Goal: Information Seeking & Learning: Learn about a topic

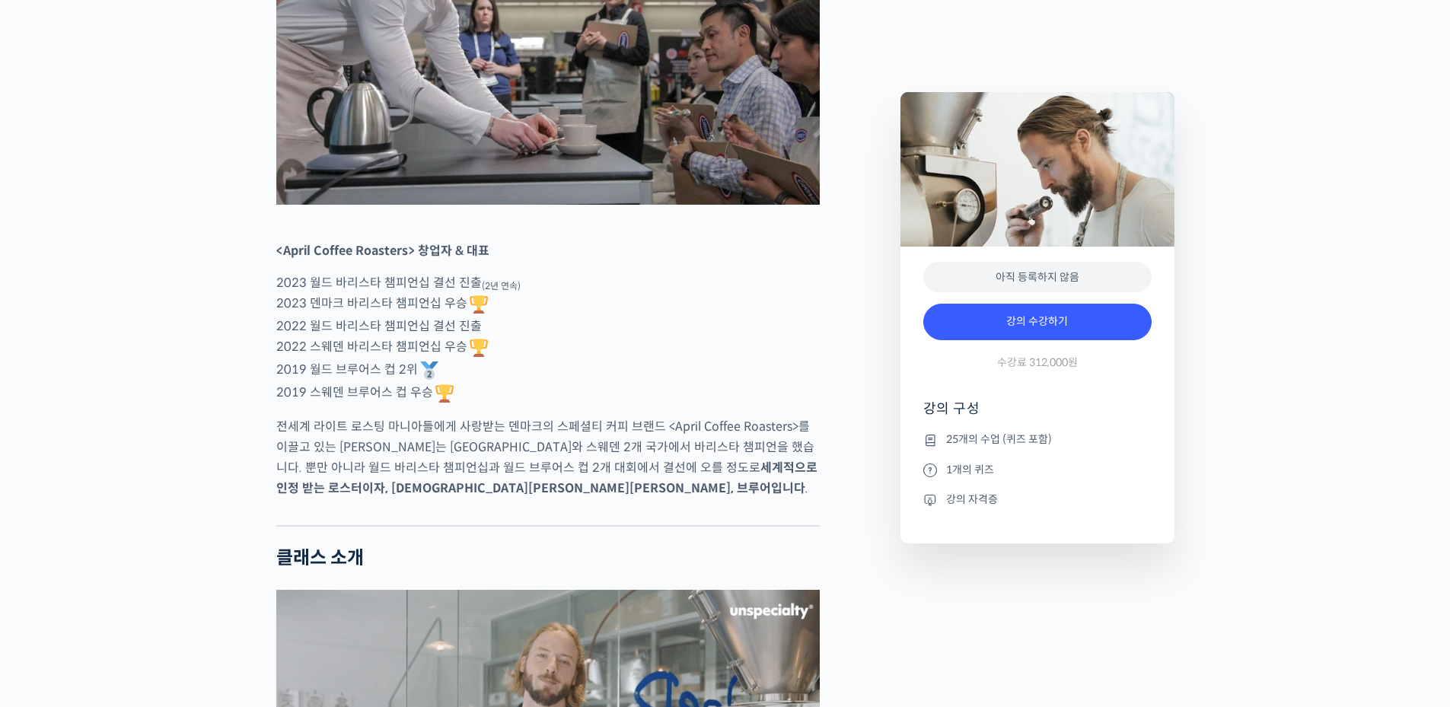
scroll to position [1015, 0]
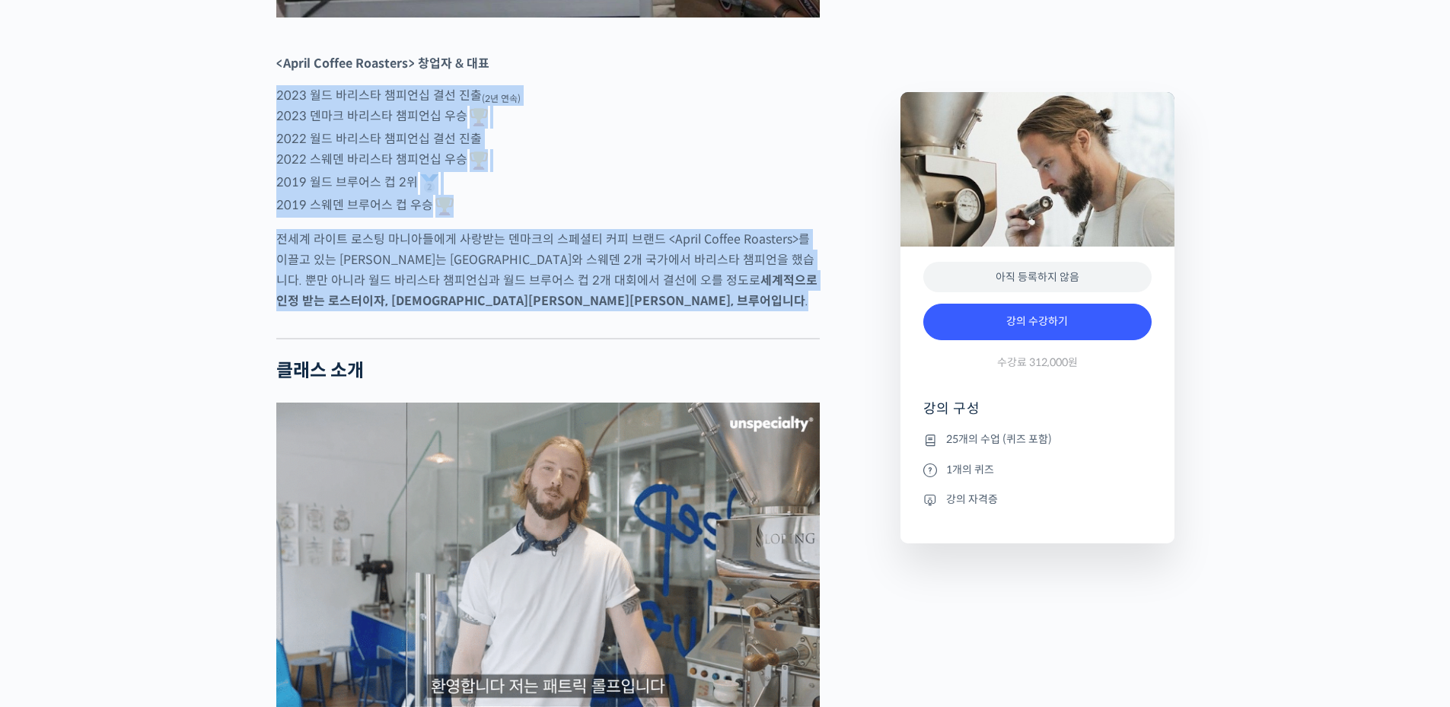
drag, startPoint x: 272, startPoint y: 160, endPoint x: 592, endPoint y: 386, distance: 392.1
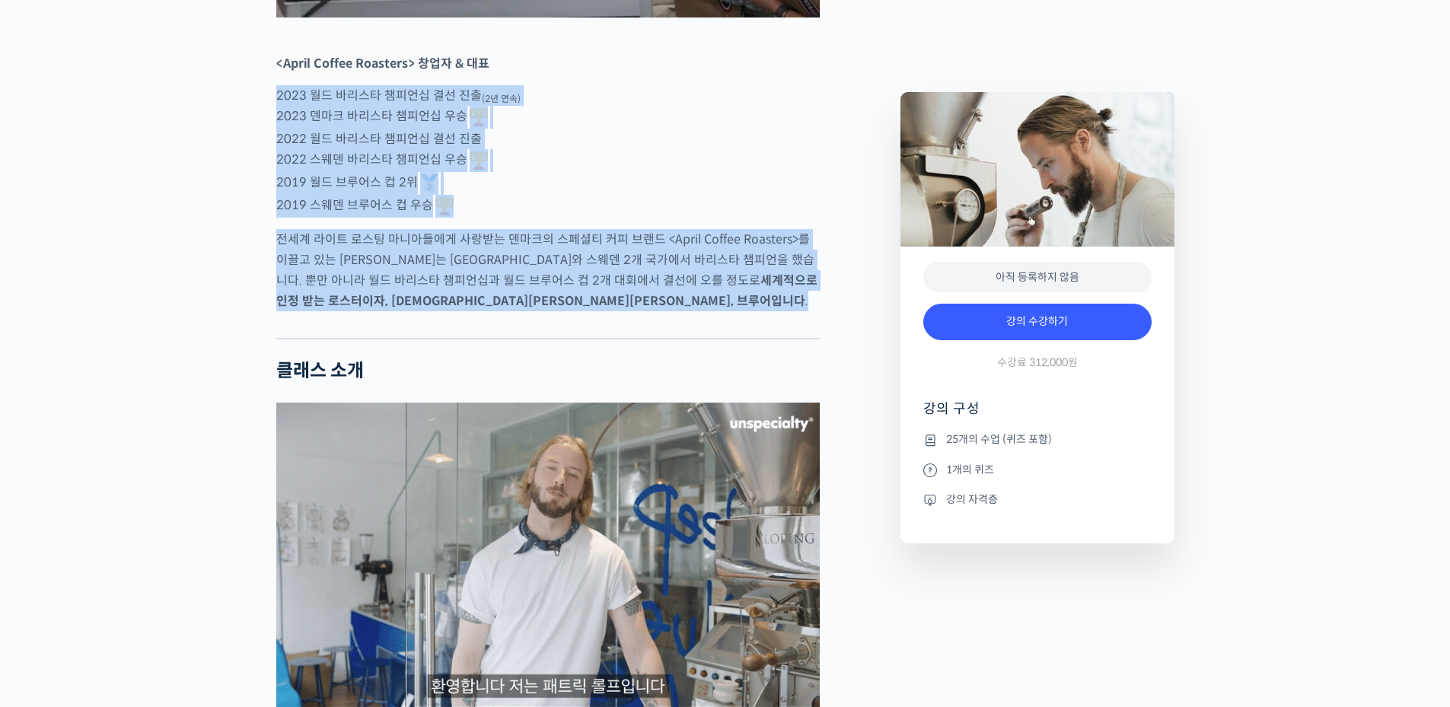
click at [592, 338] on div at bounding box center [547, 326] width 543 height 23
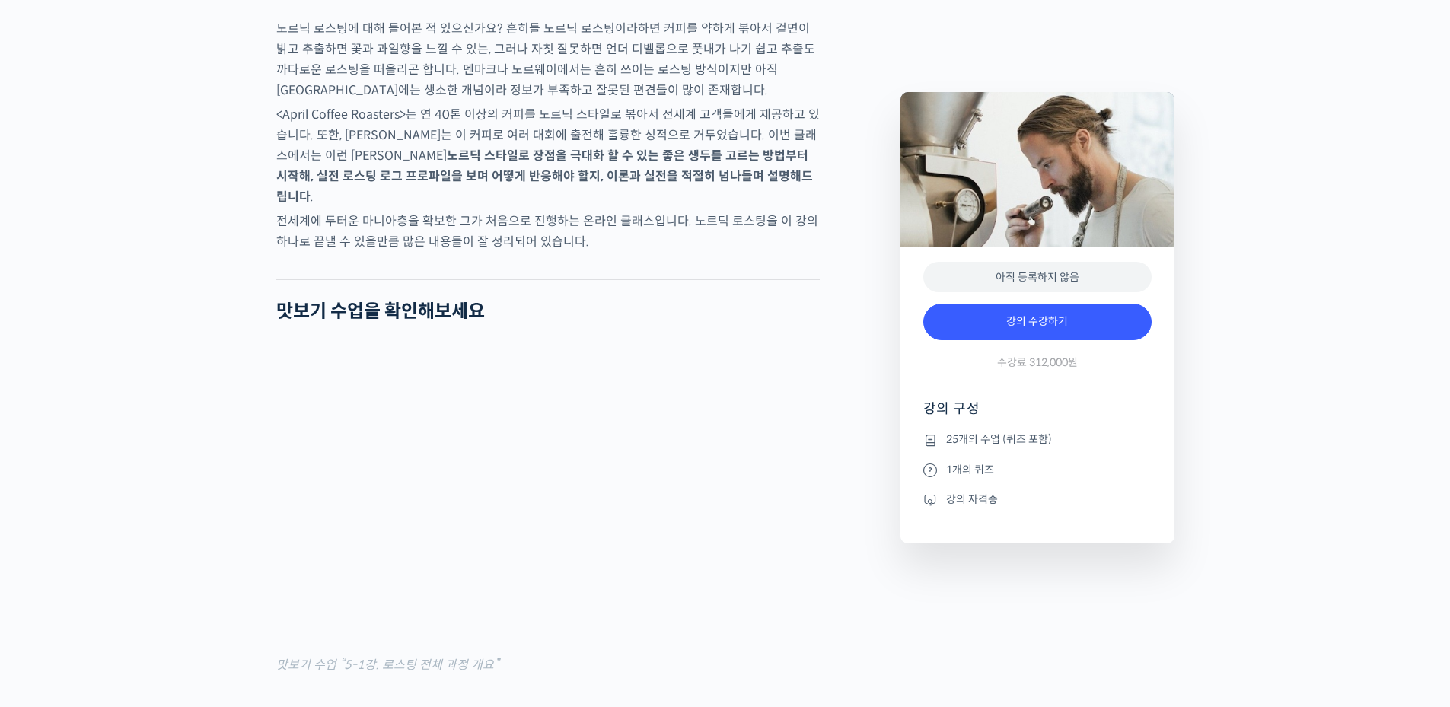
scroll to position [1725, 0]
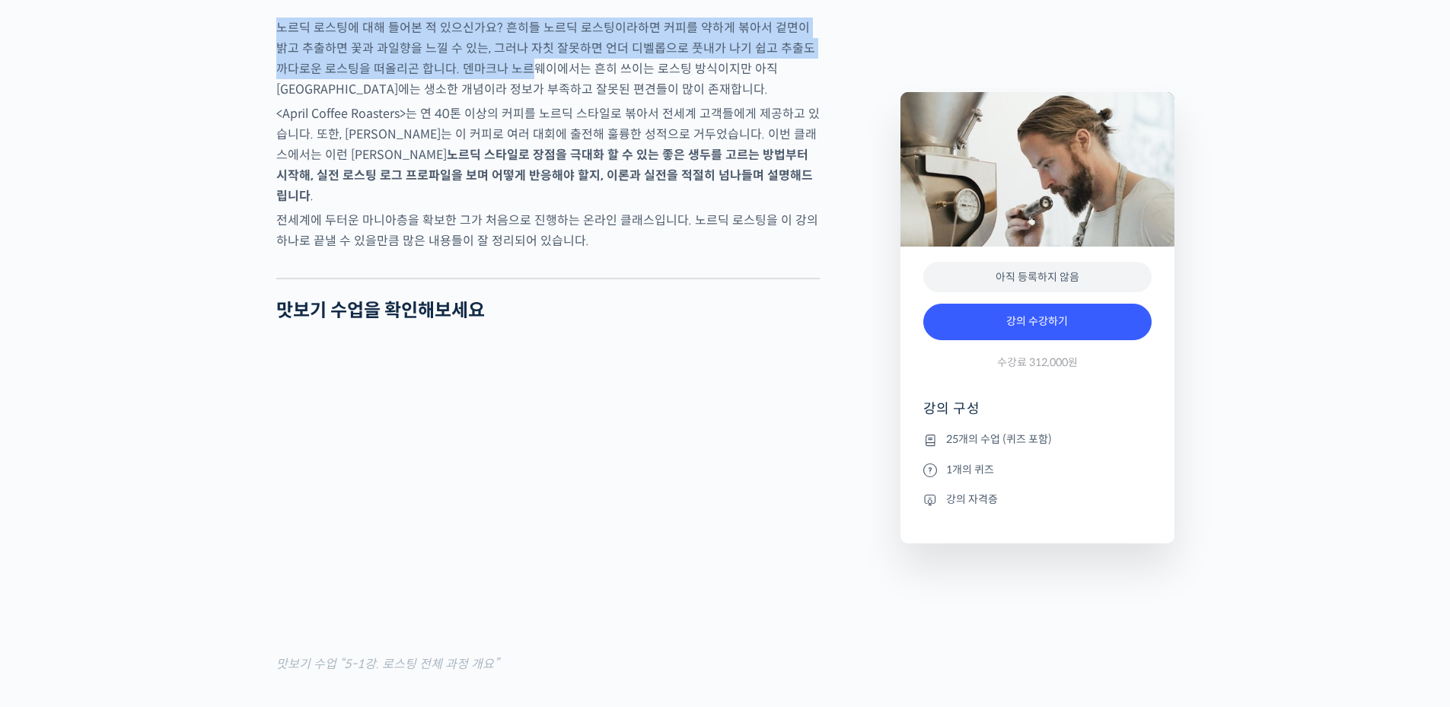
drag, startPoint x: 279, startPoint y: 94, endPoint x: 503, endPoint y: 121, distance: 225.3
click at [503, 100] on p "노르딕 로스팅에 대해 들어본 적 있으신가요? 흔히들 노르딕 로스팅이라하면 커피를 약하게 볶아서 겉면이 밝고 추출하면 꽃과 과일향을 느낄 수 있…" at bounding box center [547, 59] width 543 height 82
click at [504, 100] on p "노르딕 로스팅에 대해 들어본 적 있으신가요? 흔히들 노르딕 로스팅이라하면 커피를 약하게 볶아서 겉면이 밝고 추출하면 꽃과 과일향을 느낄 수 있…" at bounding box center [547, 59] width 543 height 82
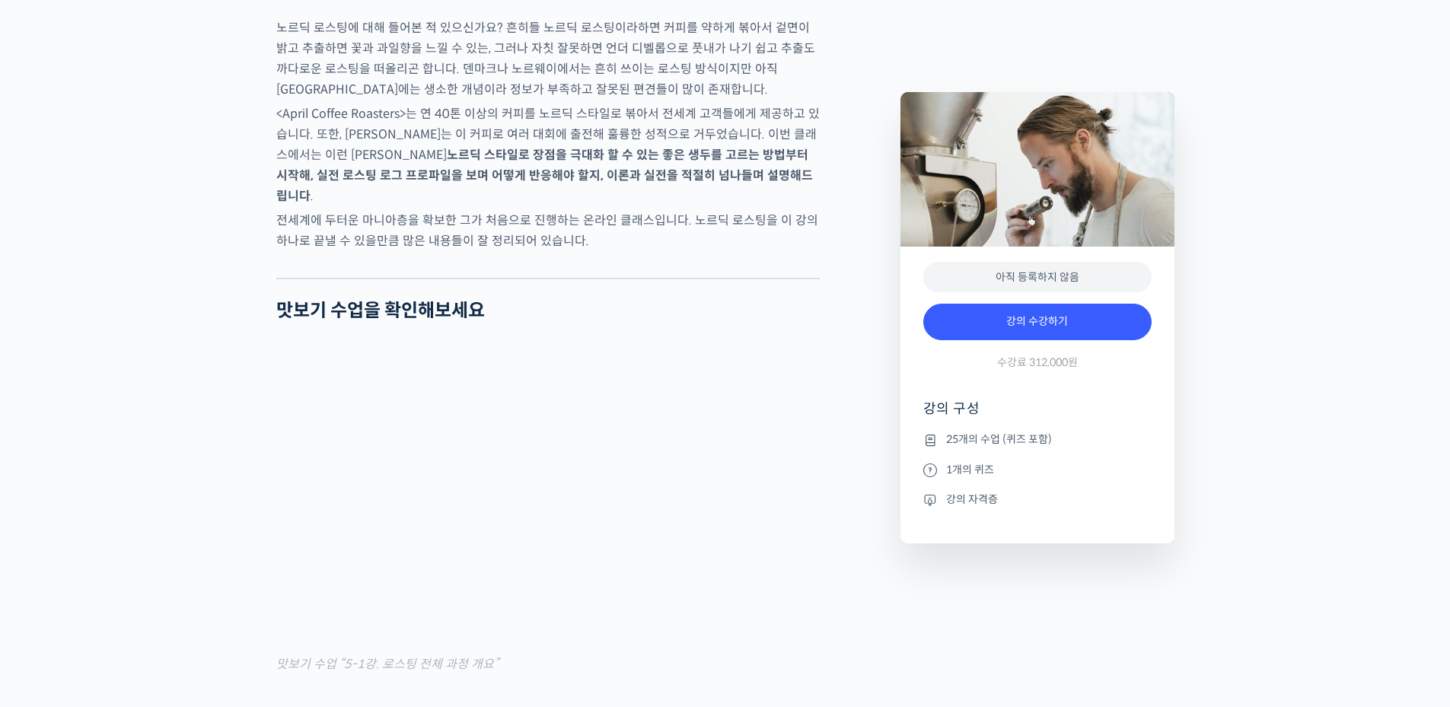
click at [619, 177] on p "<April Coffee Roasters>는 연 40톤 이상의 커피를 노르딕 스타일로 볶아서 전세계 고객들에게 제공하고 있습니다. 또한, [P…" at bounding box center [547, 155] width 543 height 103
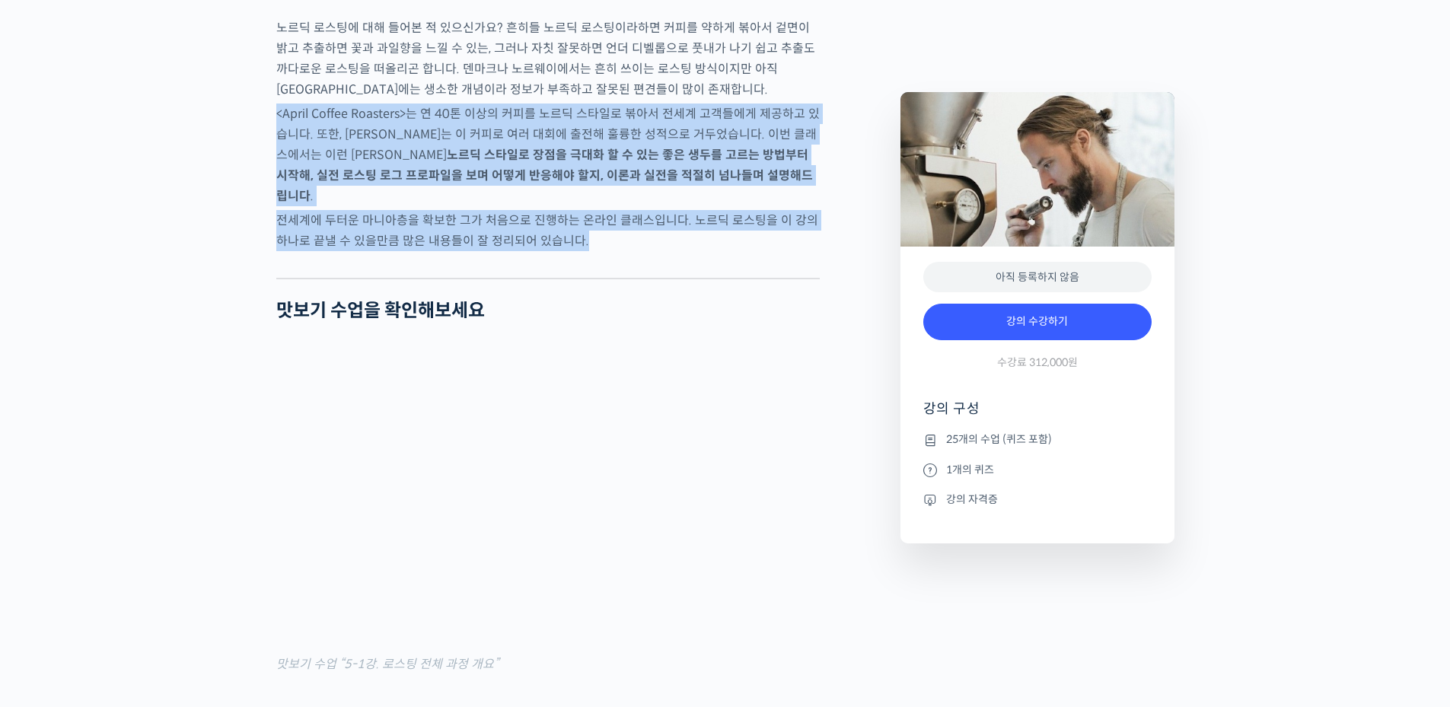
drag, startPoint x: 272, startPoint y: 174, endPoint x: 722, endPoint y: 282, distance: 463.3
click at [722, 251] on p "전세계에 두터운 마니아층을 확보한 그가 처음으로 진행하는 온라인 클래스입니다. 노르딕 로스팅을 이 강의 하나로 끝낼 수 있을만큼 많은 내용들이…" at bounding box center [547, 230] width 543 height 41
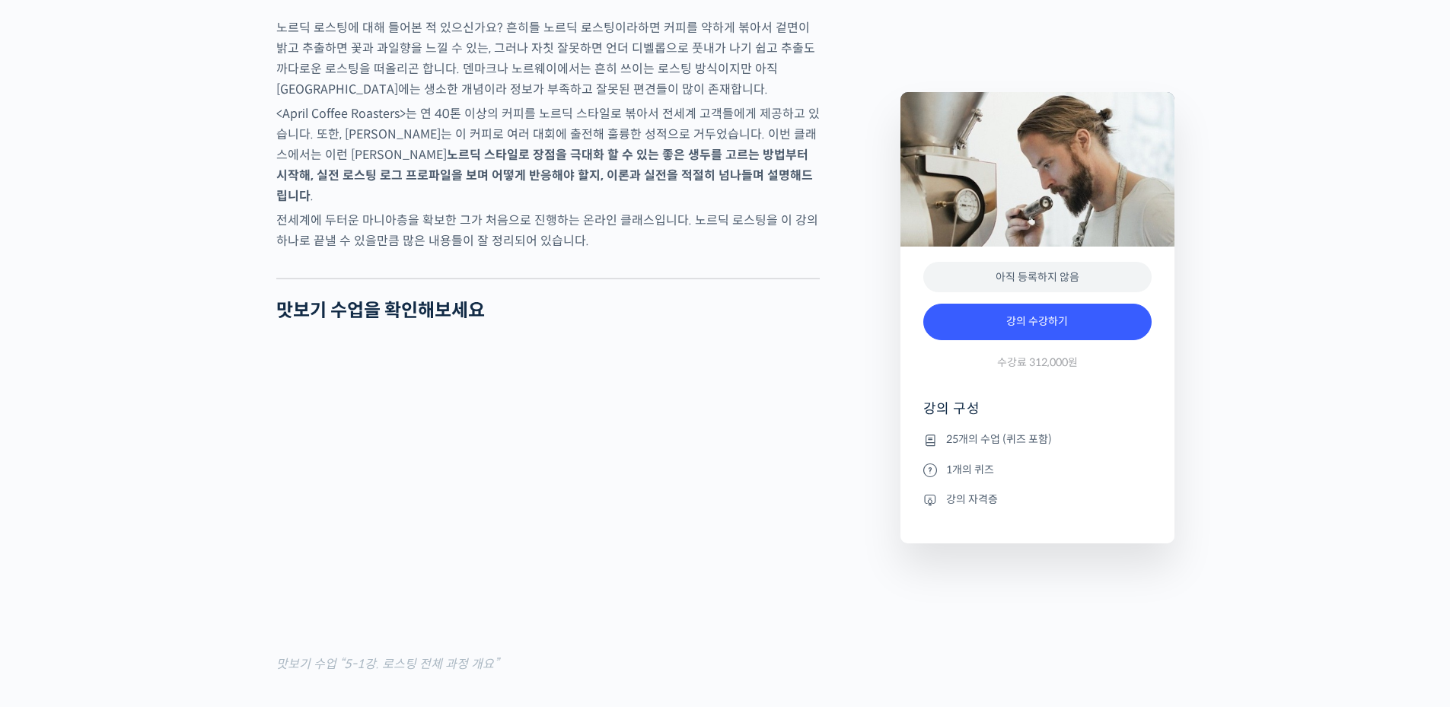
click at [722, 251] on p "전세계에 두터운 마니아층을 확보한 그가 처음으로 진행하는 온라인 클래스입니다. 노르딕 로스팅을 이 강의 하나로 끝낼 수 있을만큼 많은 내용들이…" at bounding box center [547, 230] width 543 height 41
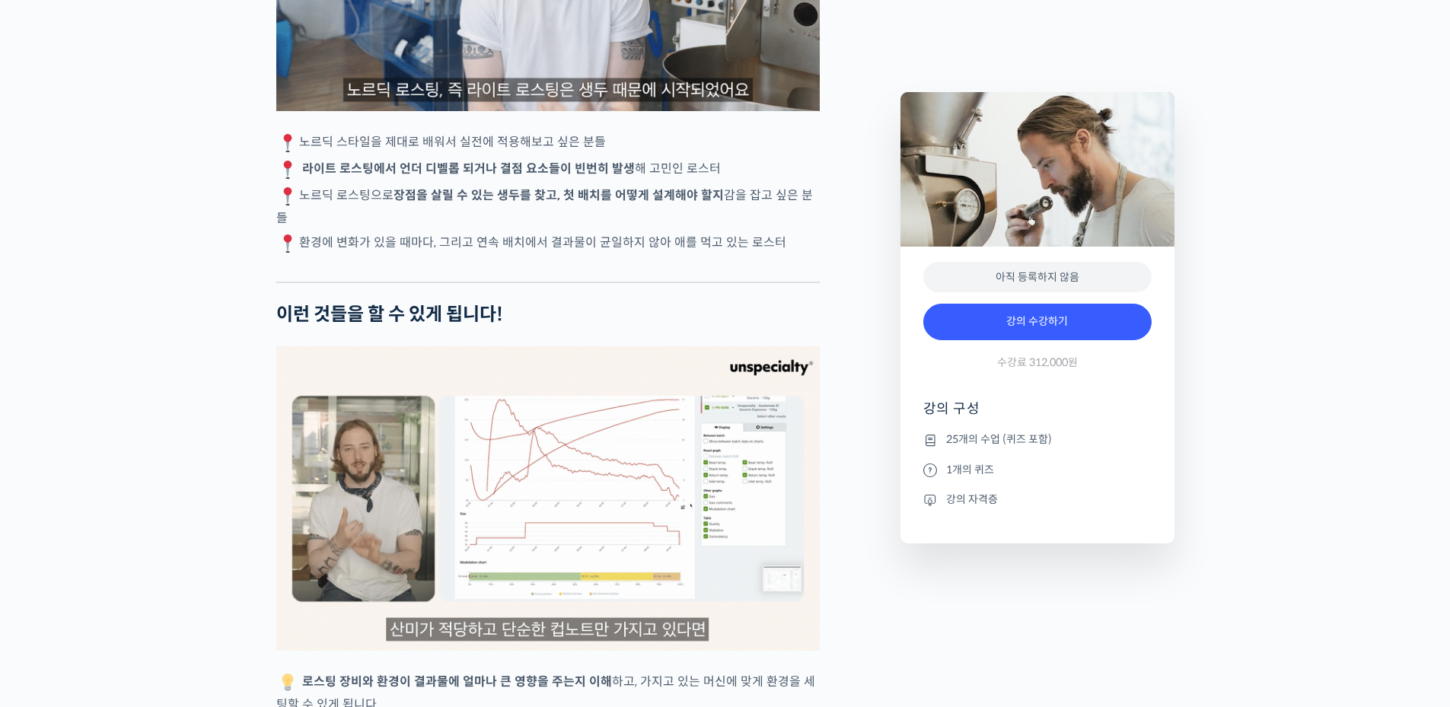
scroll to position [3349, 0]
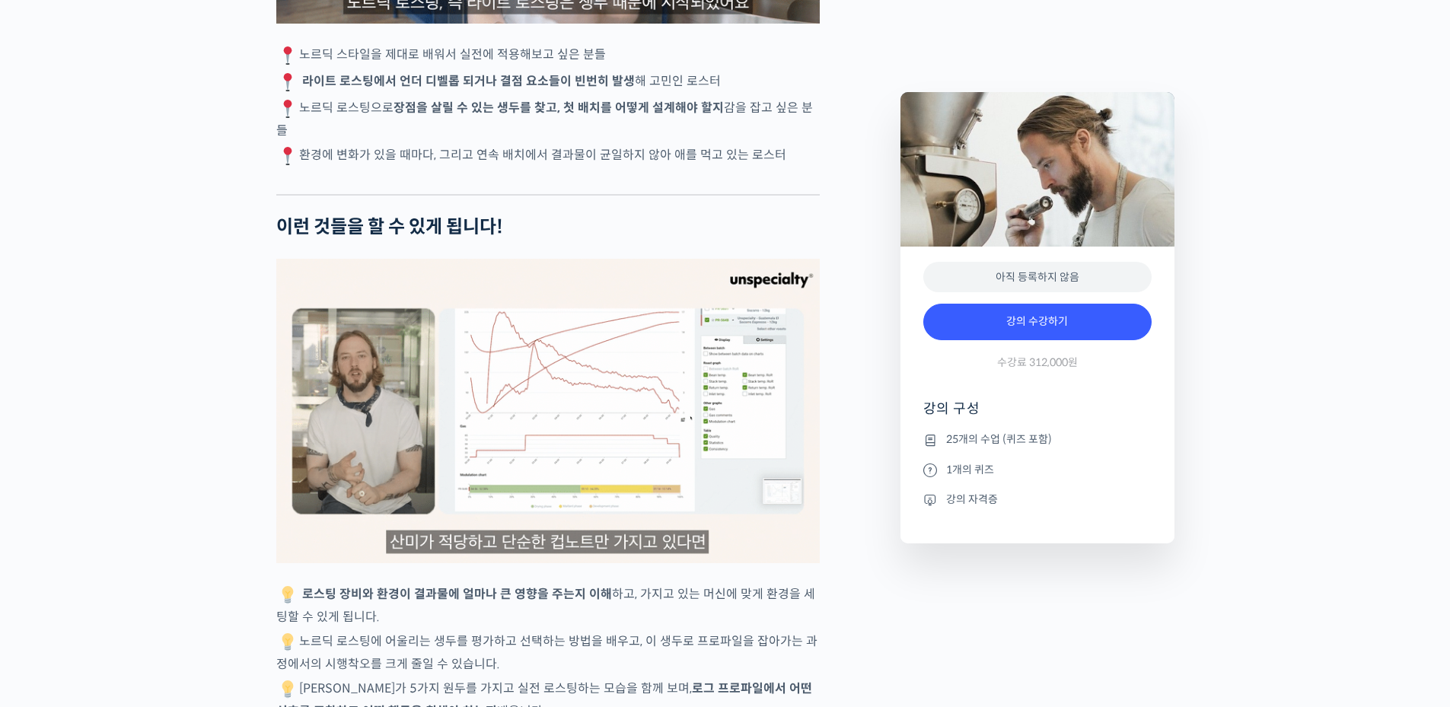
drag, startPoint x: 288, startPoint y: 72, endPoint x: 509, endPoint y: 71, distance: 221.5
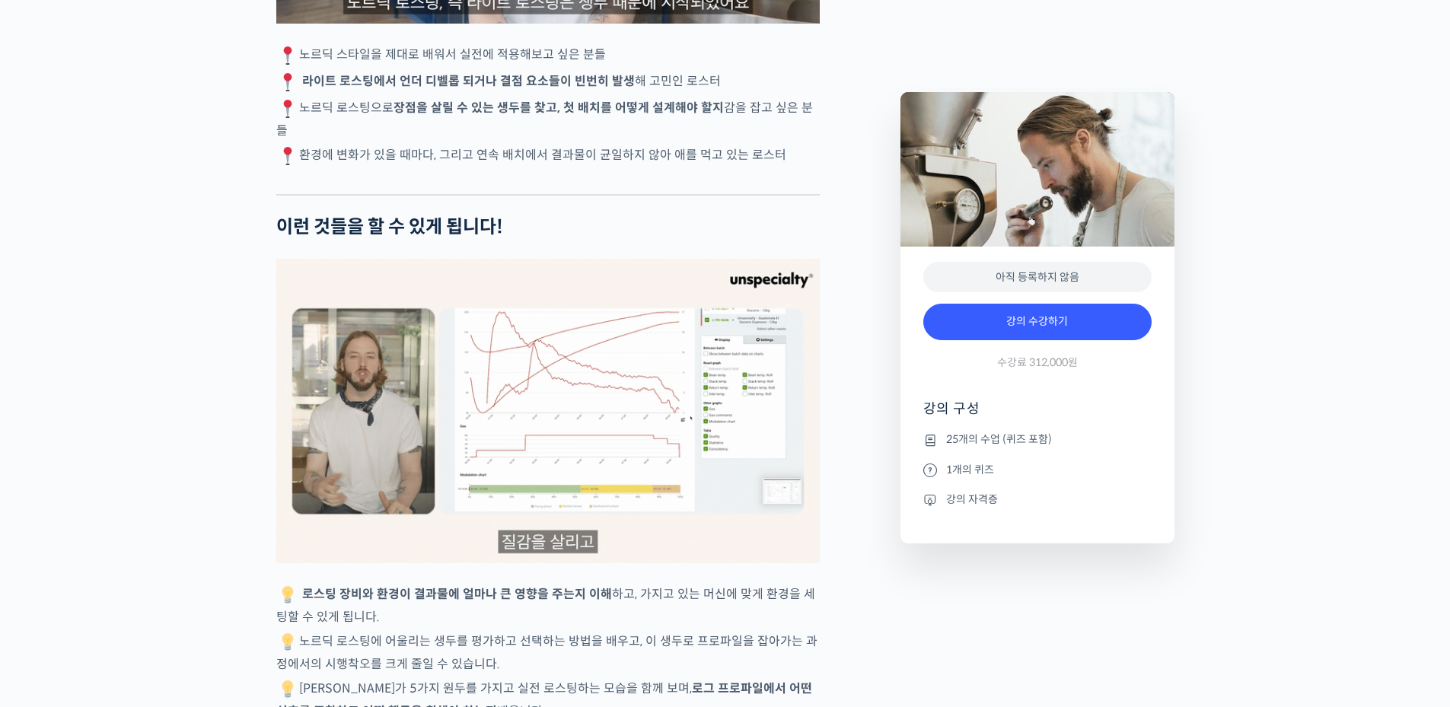
click at [506, 67] on p "노르딕 스타일을 제대로 배워서 실전에 적용해보고 싶은 분들" at bounding box center [547, 55] width 543 height 23
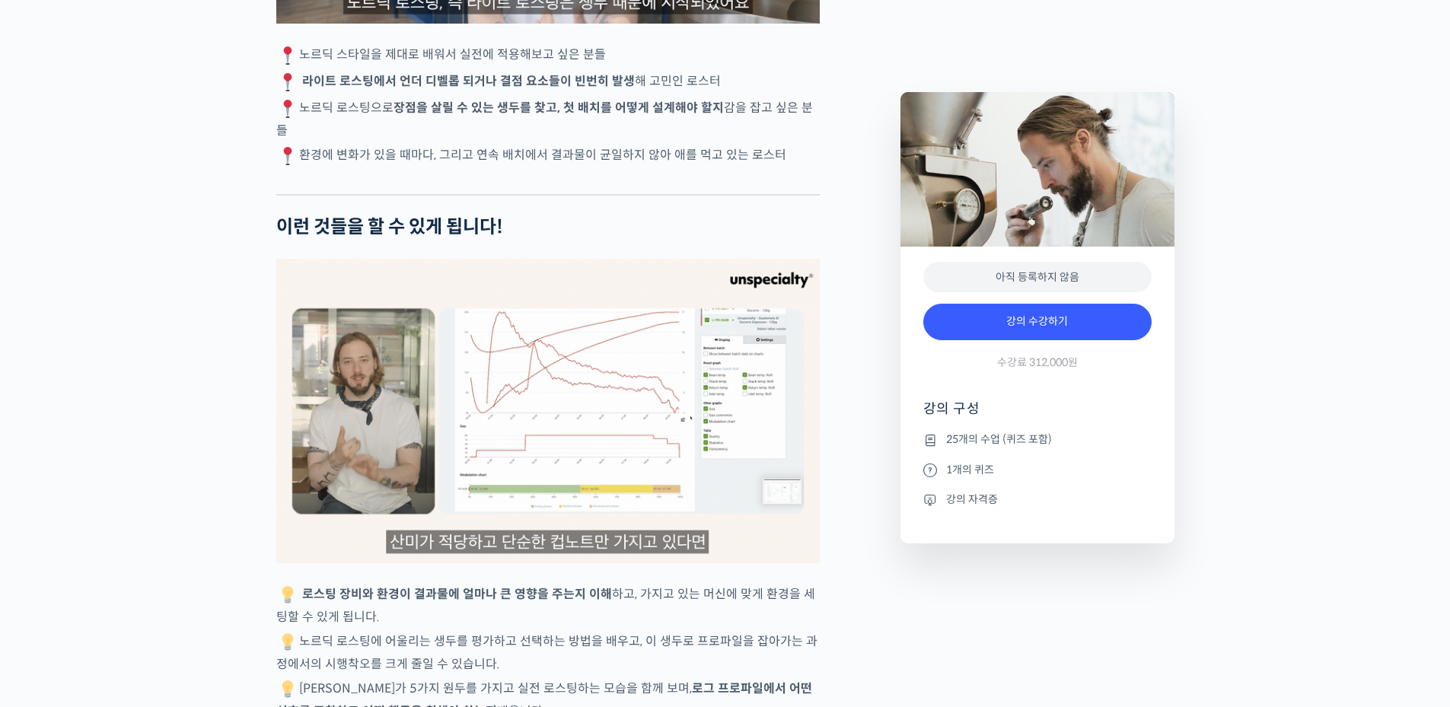
click at [509, 67] on p "노르딕 스타일을 제대로 배워서 실전에 적용해보고 싶은 분들" at bounding box center [547, 55] width 543 height 23
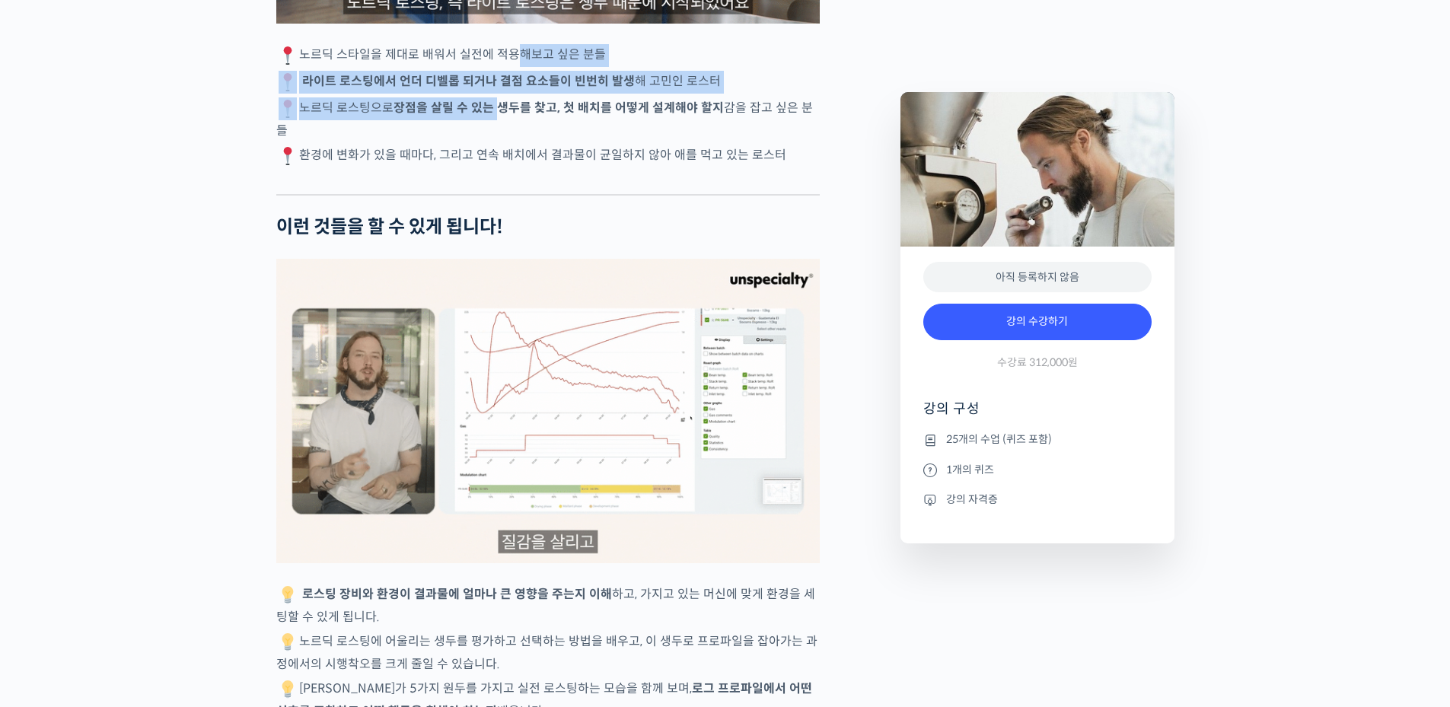
drag, startPoint x: 509, startPoint y: 63, endPoint x: 499, endPoint y: 114, distance: 51.9
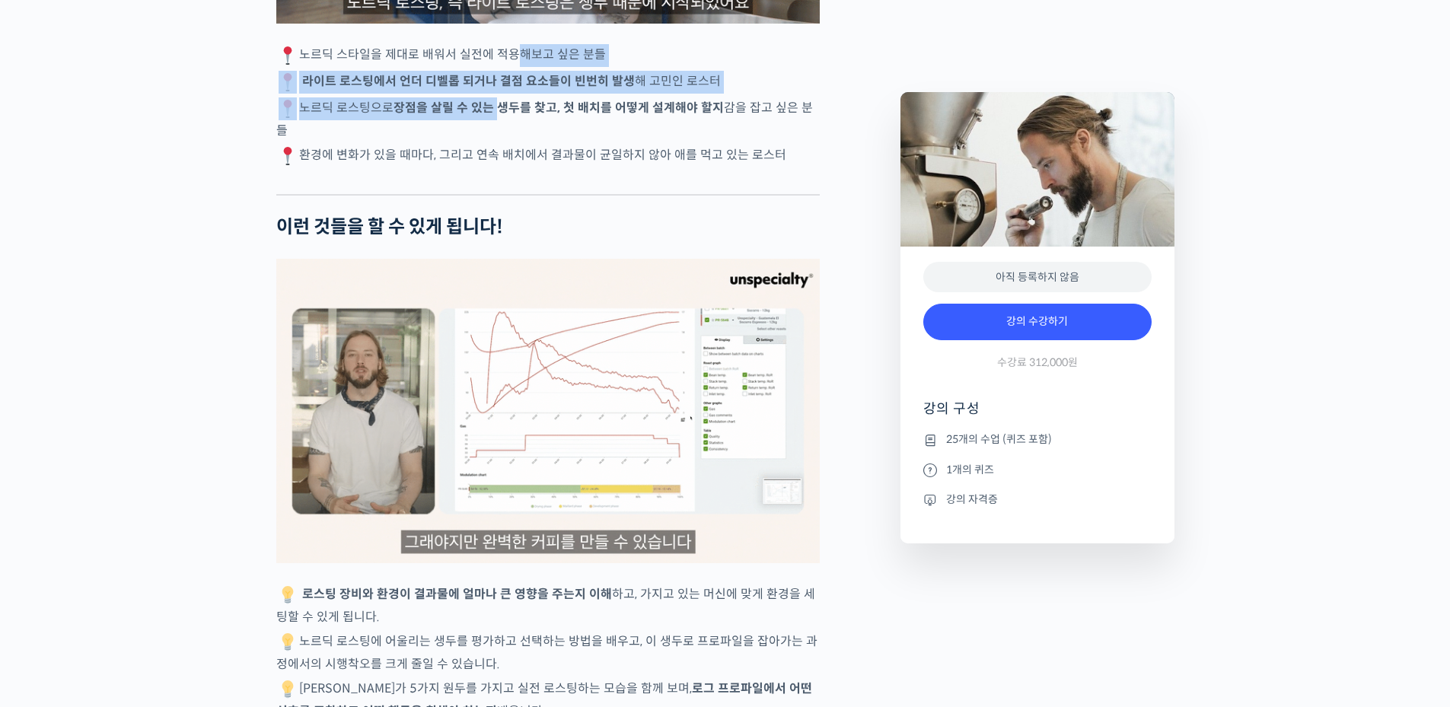
click at [499, 114] on p "노르딕 로스팅으로 장점을 살릴 수 있는 생두를 찾고, 첫 배치를 어떻게 설계해야 할지 감을 잡고 싶은 분들" at bounding box center [547, 118] width 543 height 43
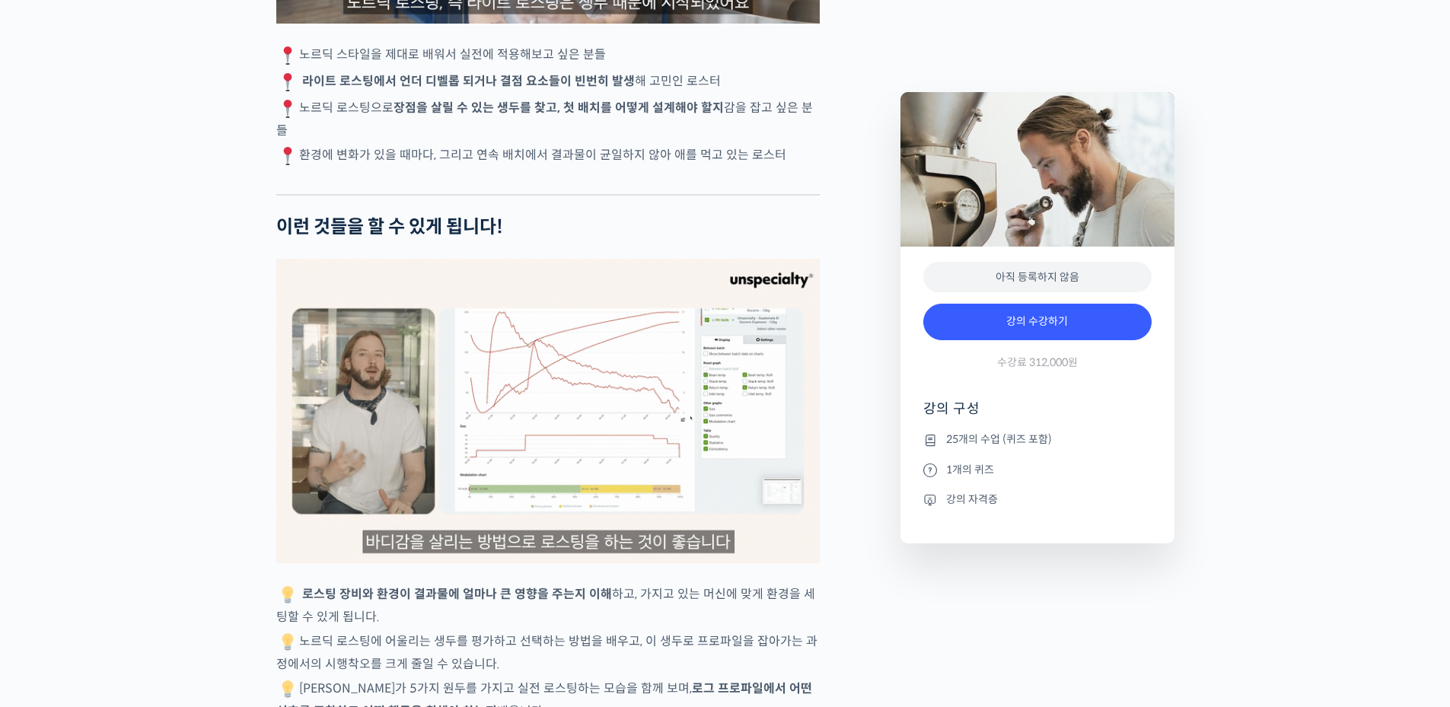
click at [451, 89] on strong "라이트 로스팅에서 언더 디벨롭 되거나 결점 요소들이 빈번히 발생" at bounding box center [468, 81] width 333 height 16
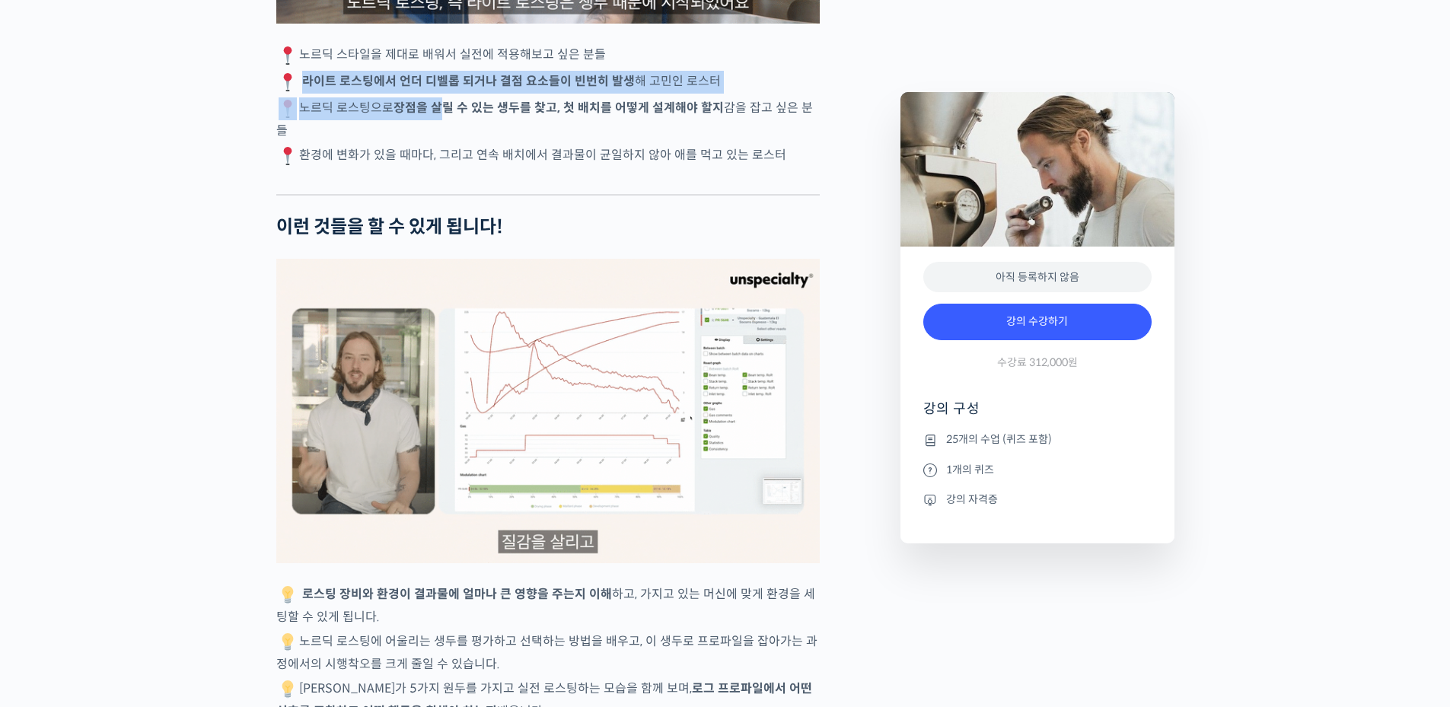
drag, startPoint x: 302, startPoint y: 97, endPoint x: 410, endPoint y: 128, distance: 112.5
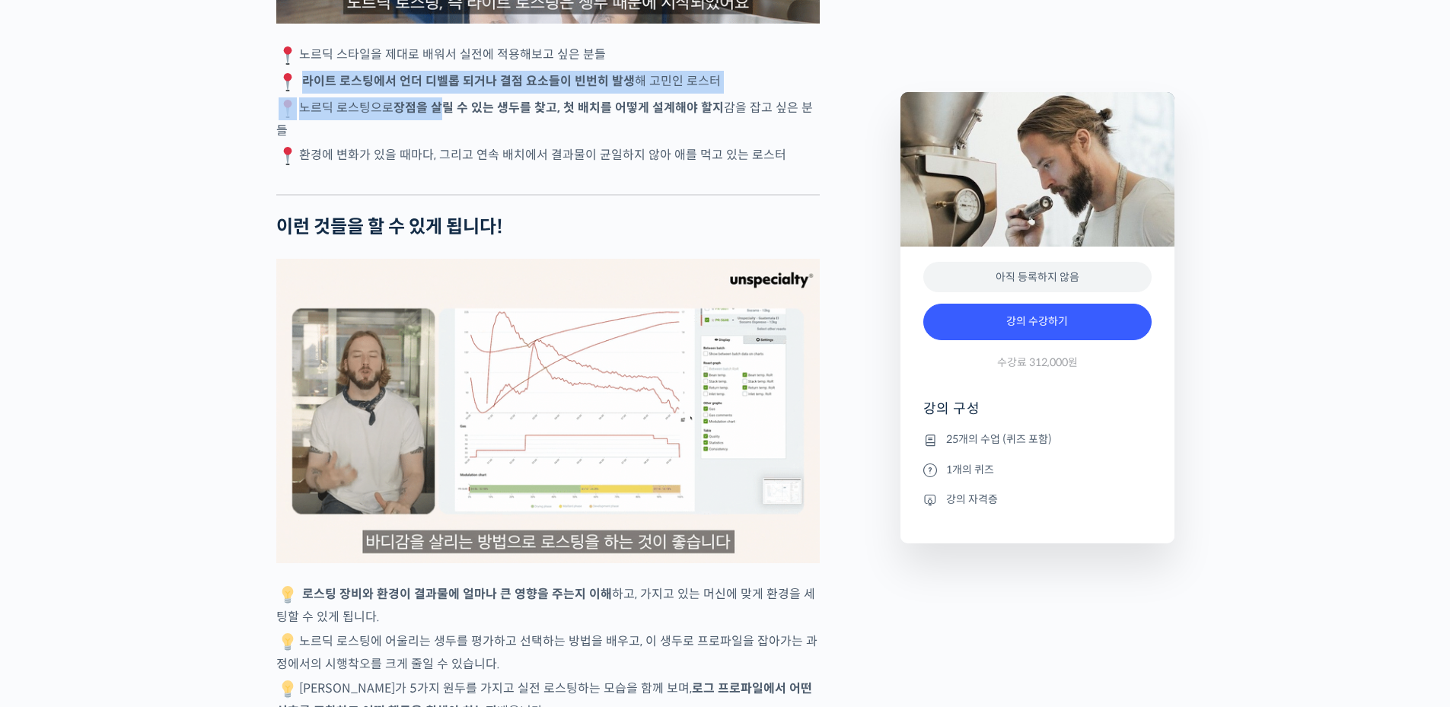
click at [410, 116] on strong "장점을 살릴 수 있는 생두를 찾고, 첫 배치를 어떻게 설계해야 할지" at bounding box center [558, 108] width 330 height 16
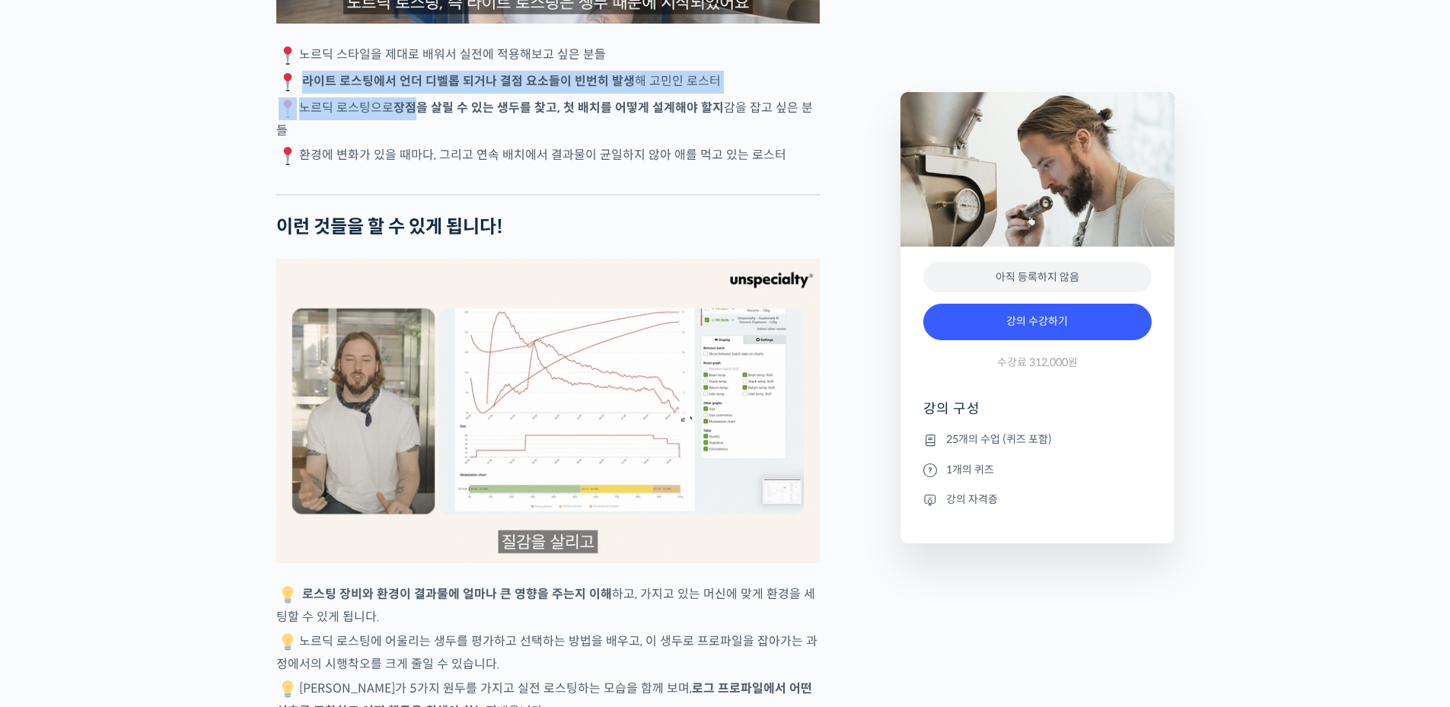
drag, startPoint x: 373, startPoint y: 126, endPoint x: 847, endPoint y: 163, distance: 475.6
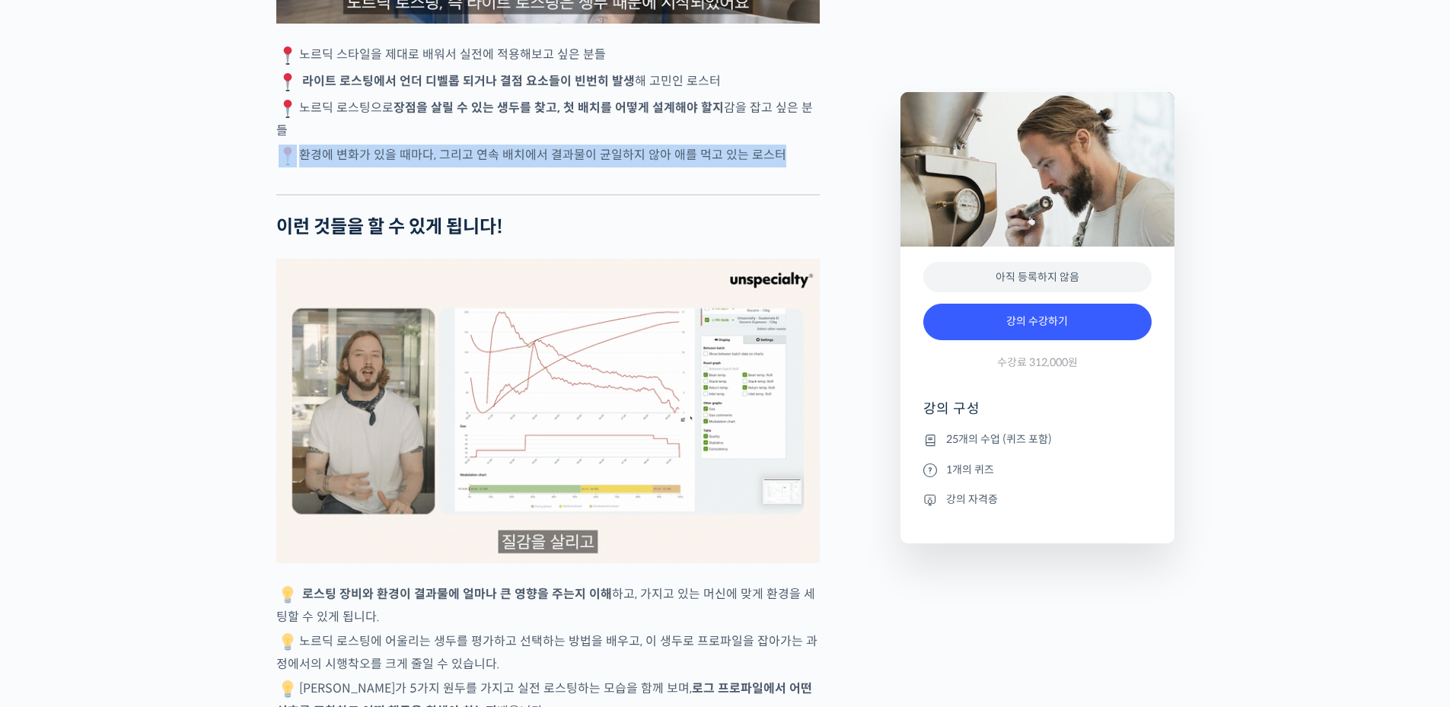
click at [816, 159] on p "환경에 변화가 있을 때마다, 그리고 연속 배치에서 결과물이 균일하지 않아 애를 먹고 있는 로스터" at bounding box center [547, 156] width 543 height 23
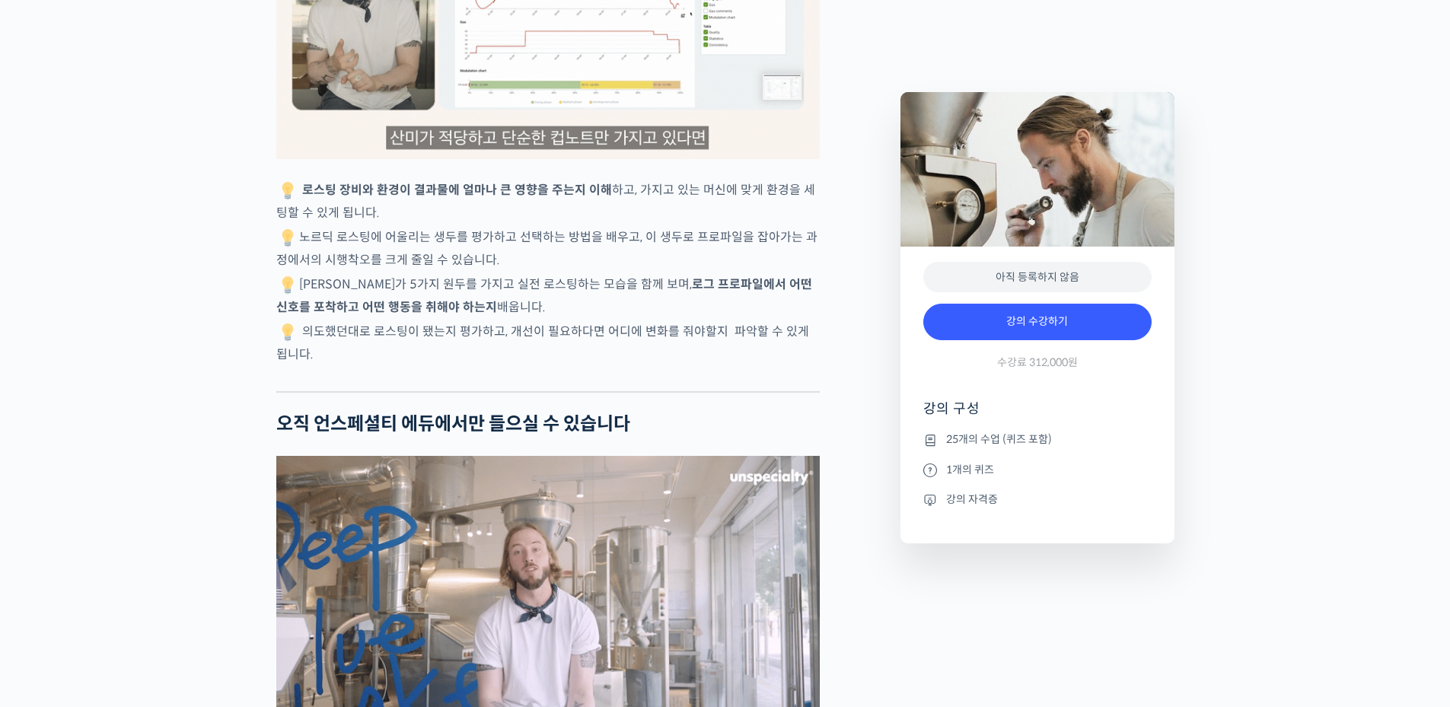
scroll to position [3754, 0]
